Goal: Task Accomplishment & Management: Manage account settings

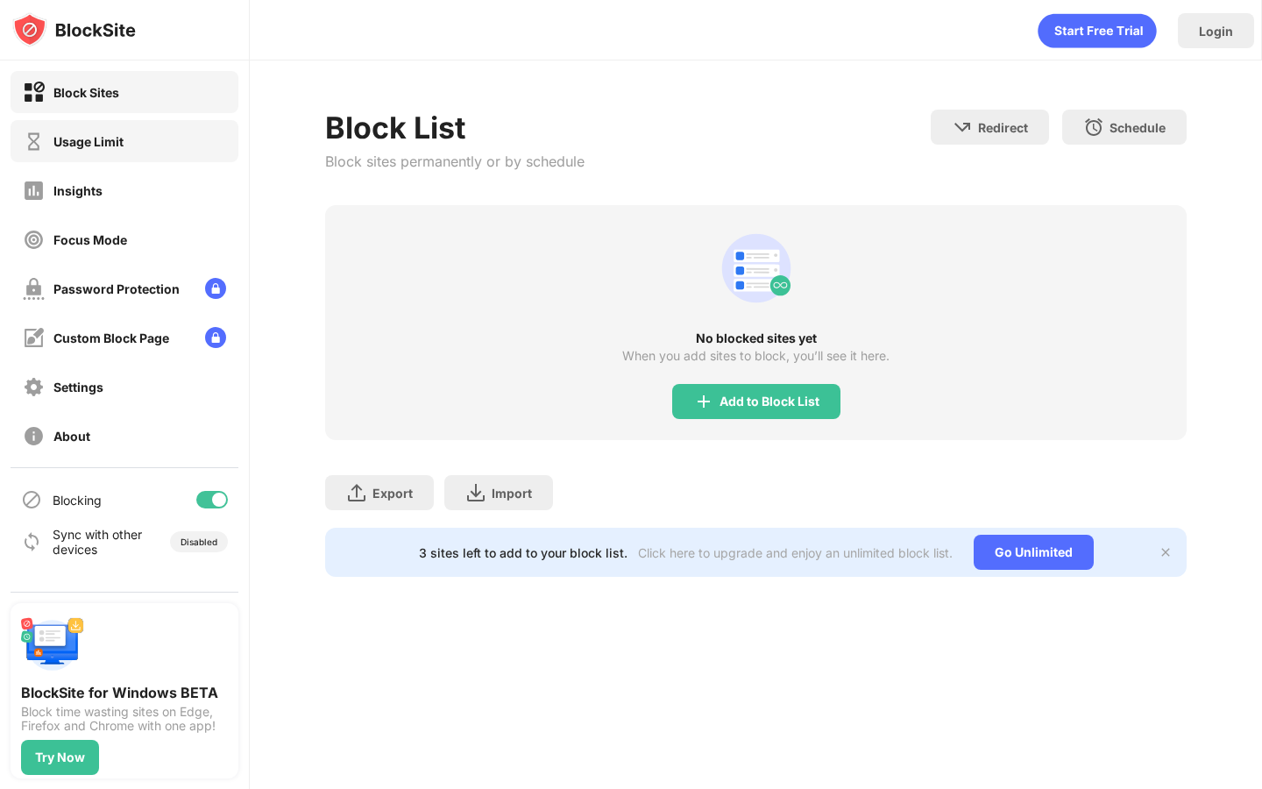
click at [121, 153] on div "Usage Limit" at bounding box center [125, 141] width 228 height 42
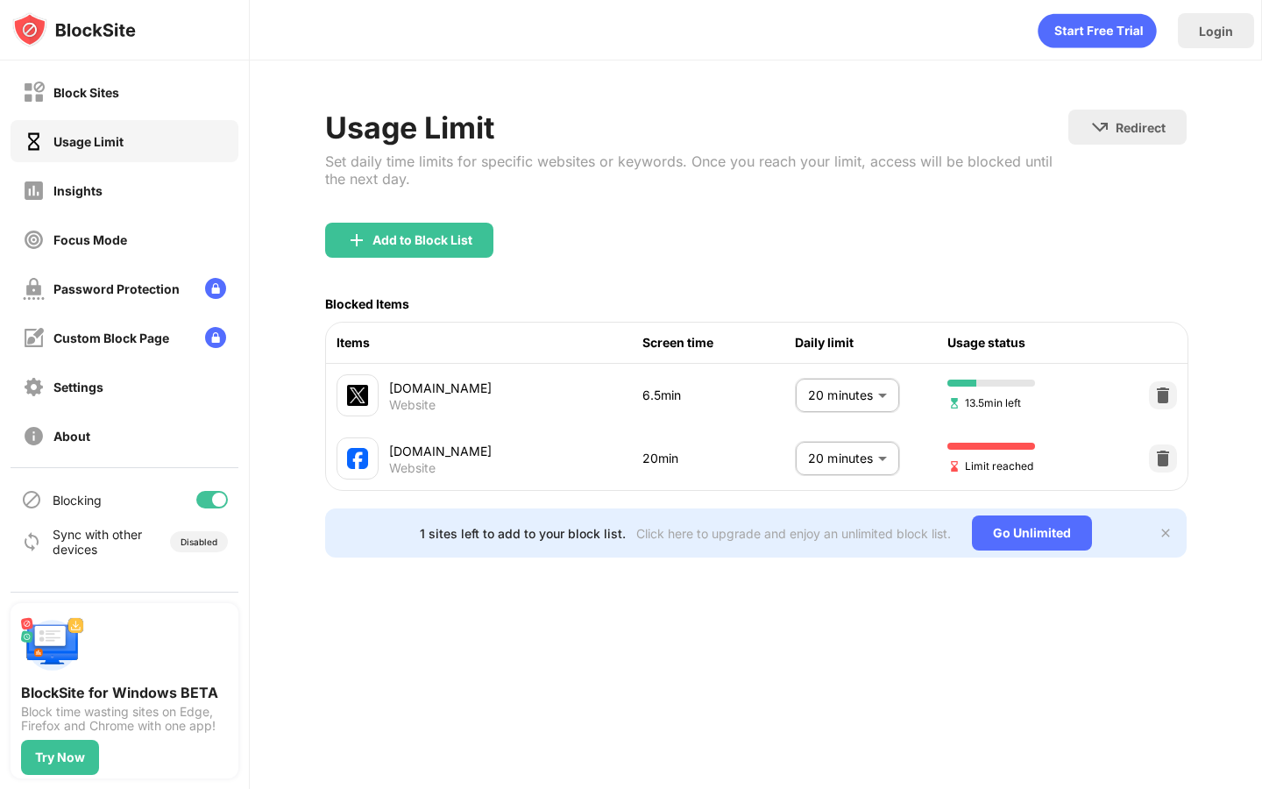
click at [874, 462] on body "Block Sites Usage Limit Insights Focus Mode Password Protection Custom Block Pa…" at bounding box center [631, 394] width 1262 height 789
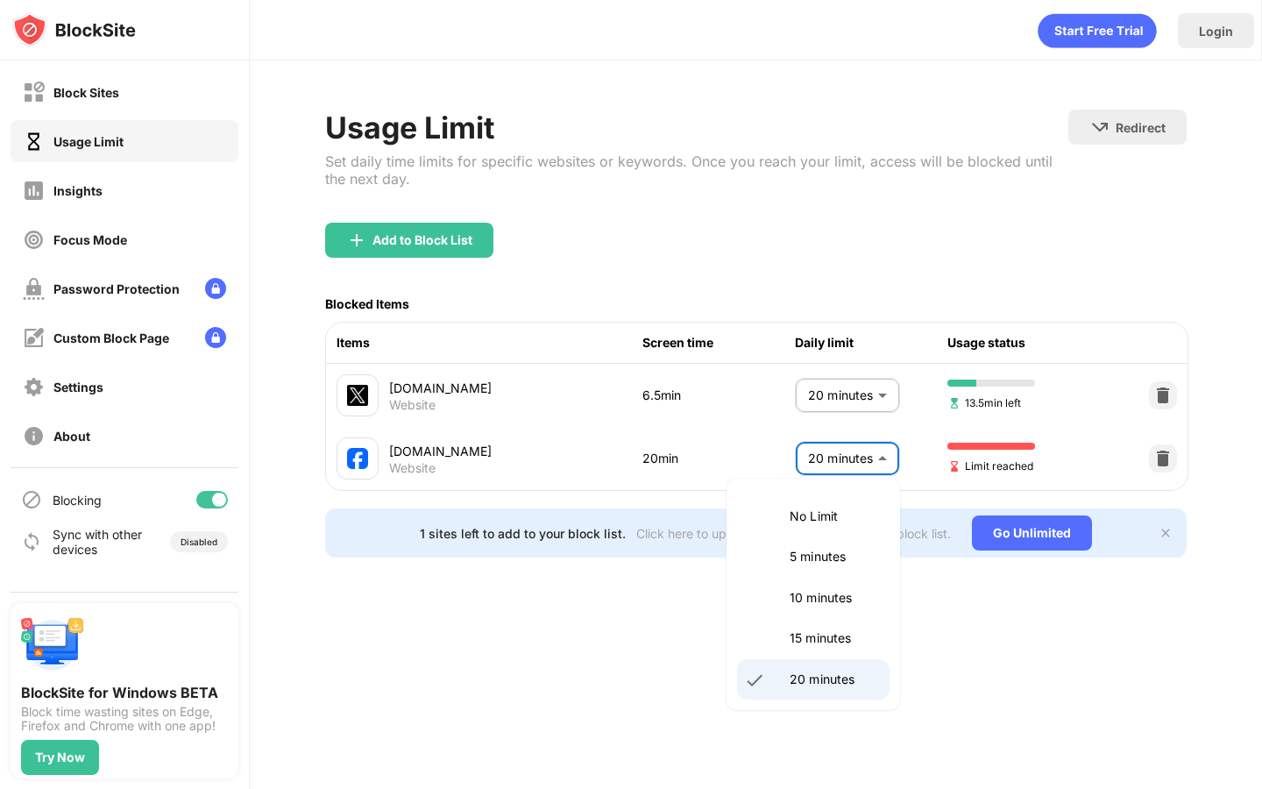
click at [823, 665] on li "20 minutes" at bounding box center [813, 679] width 152 height 40
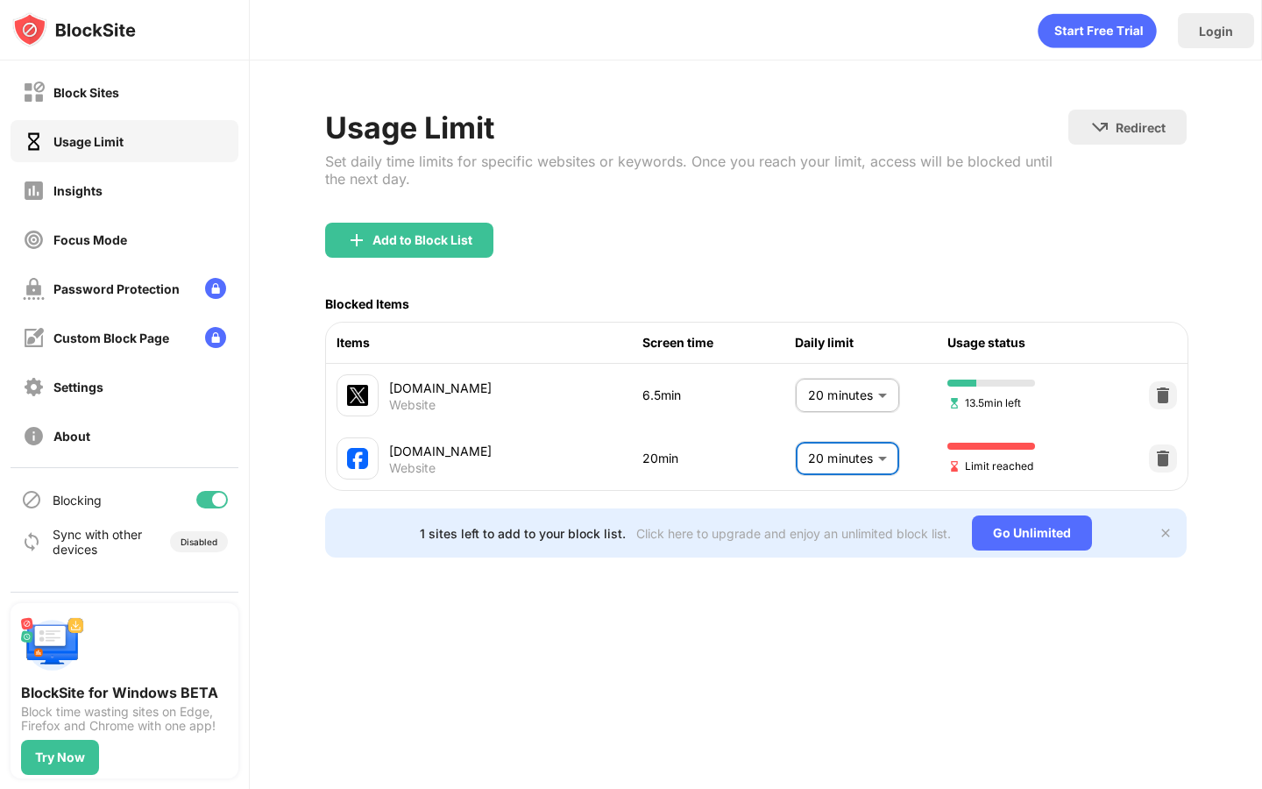
click at [864, 464] on body "Block Sites Usage Limit Insights Focus Mode Password Protection Custom Block Pa…" at bounding box center [631, 394] width 1262 height 789
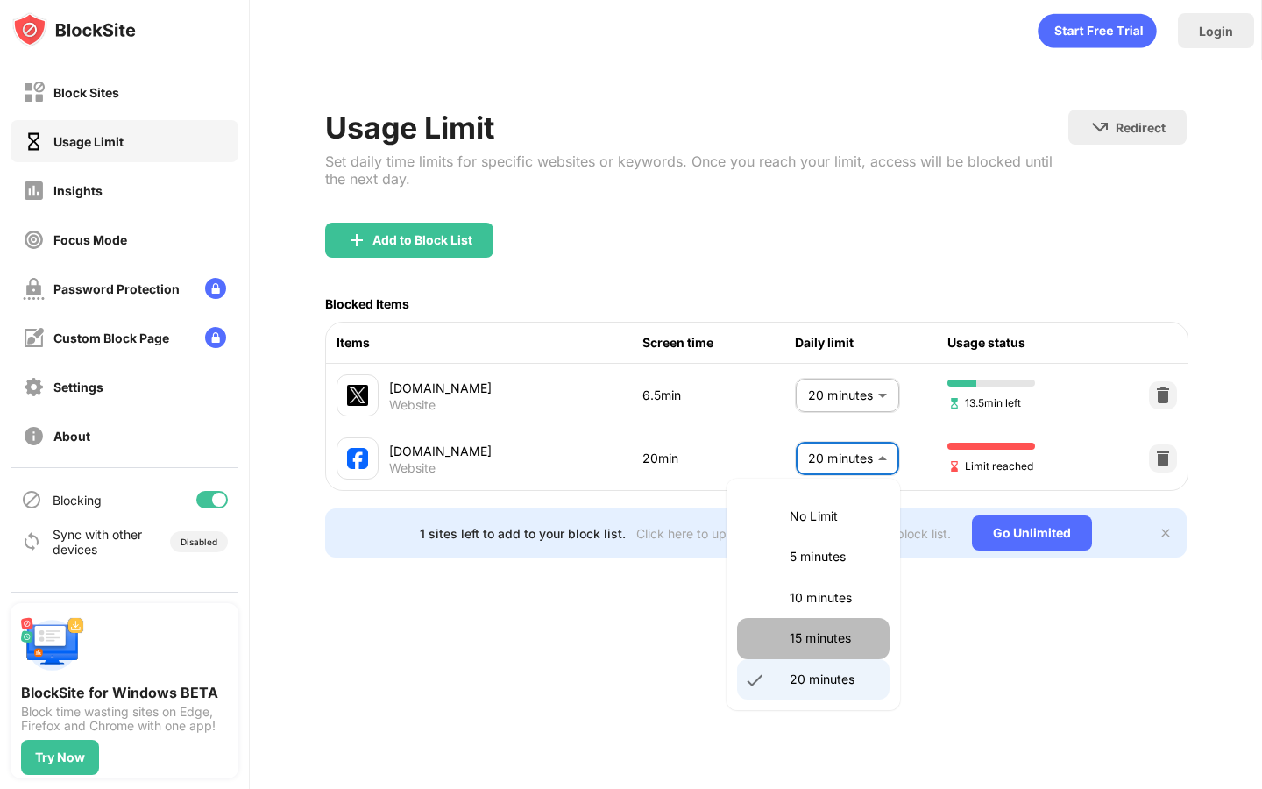
click at [818, 634] on p "15 minutes" at bounding box center [833, 637] width 89 height 19
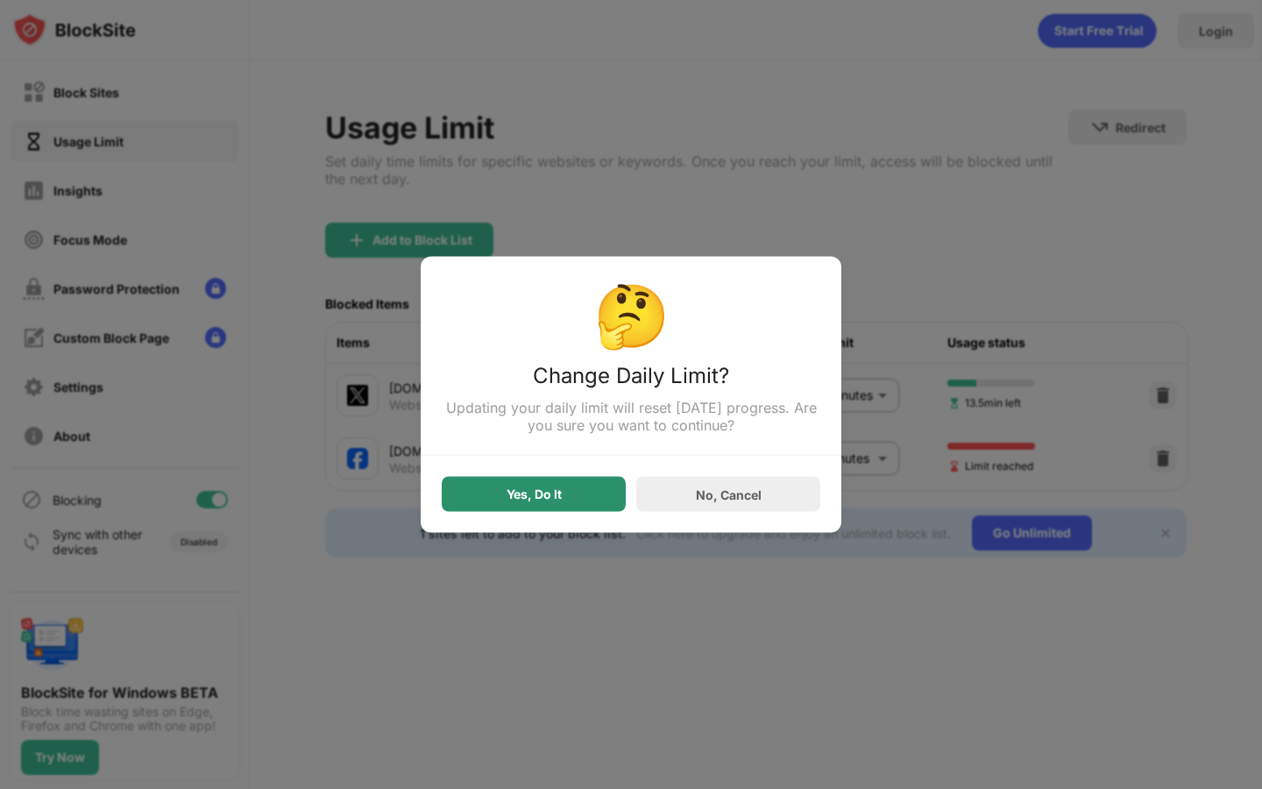
click at [589, 483] on div "Yes, Do It" at bounding box center [534, 494] width 184 height 35
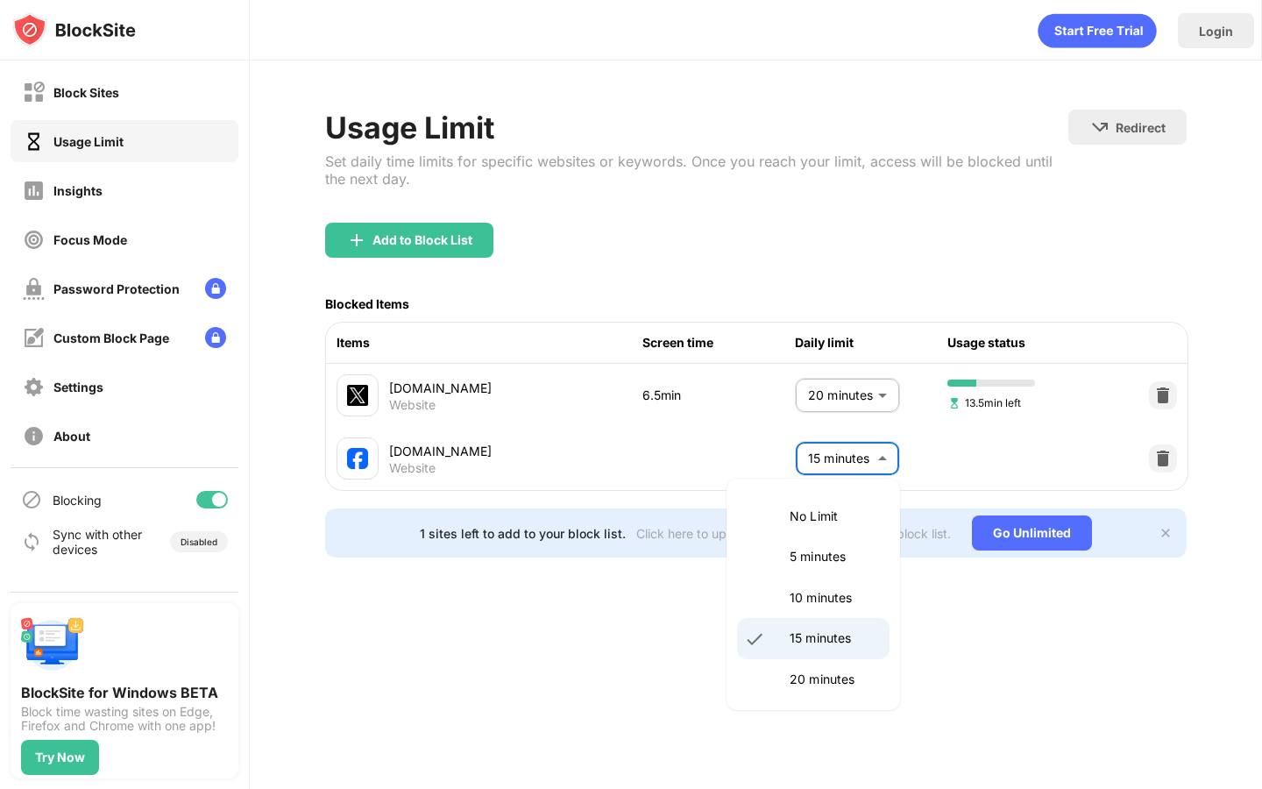
click at [867, 470] on body "Block Sites Usage Limit Insights Focus Mode Password Protection Custom Block Pa…" at bounding box center [631, 394] width 1262 height 789
click at [799, 662] on li "20 minutes" at bounding box center [813, 679] width 152 height 40
type input "**"
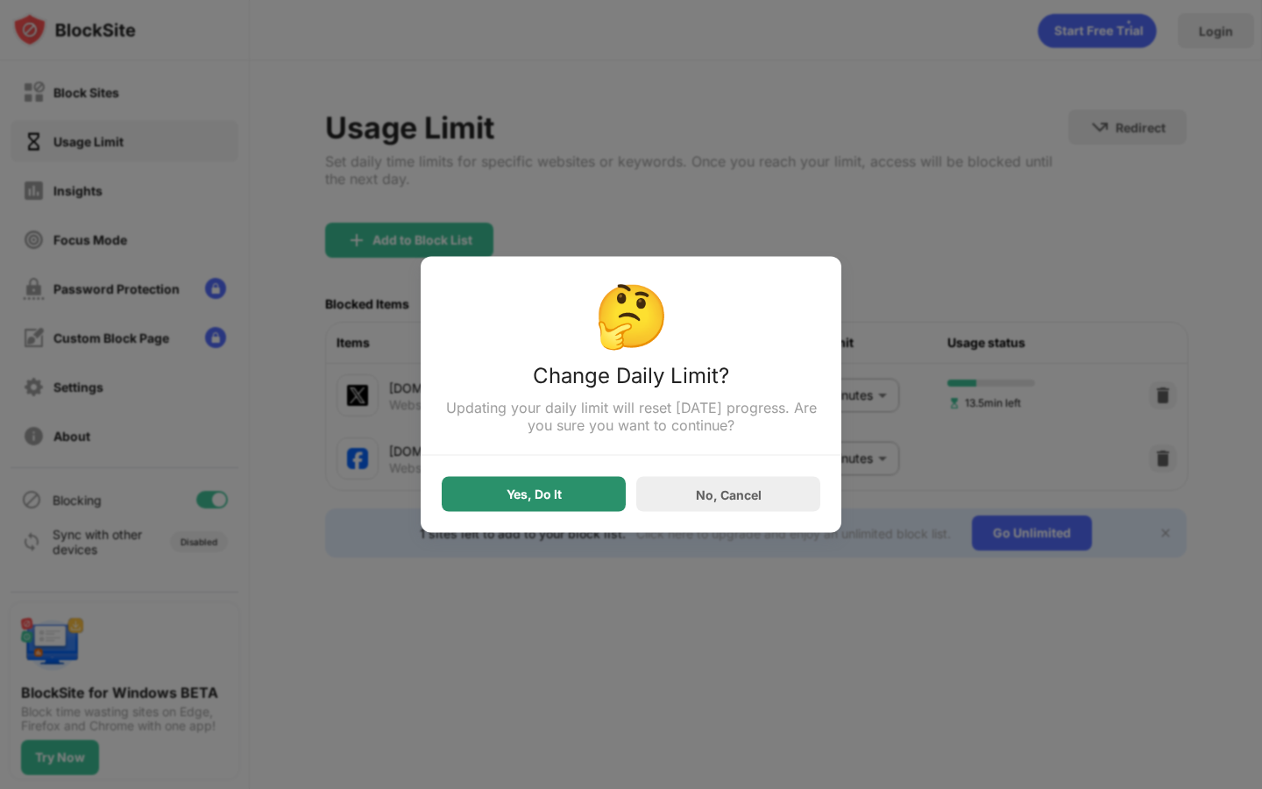
click at [549, 492] on div "Yes, Do It" at bounding box center [533, 494] width 55 height 14
